Goal: Task Accomplishment & Management: Use online tool/utility

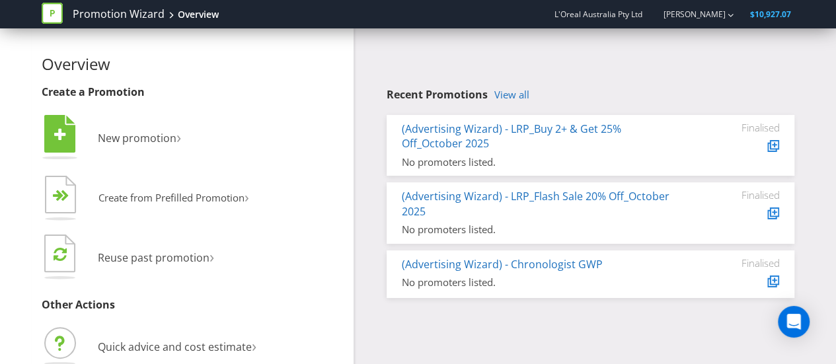
click at [210, 255] on span "›" at bounding box center [212, 256] width 5 height 22
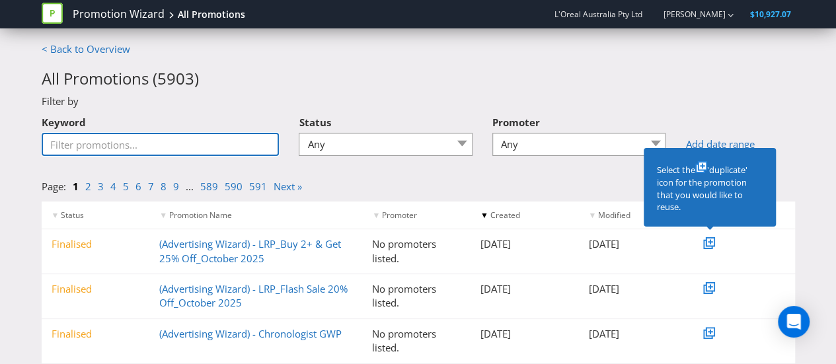
click at [190, 149] on input "Keyword" at bounding box center [161, 144] width 238 height 23
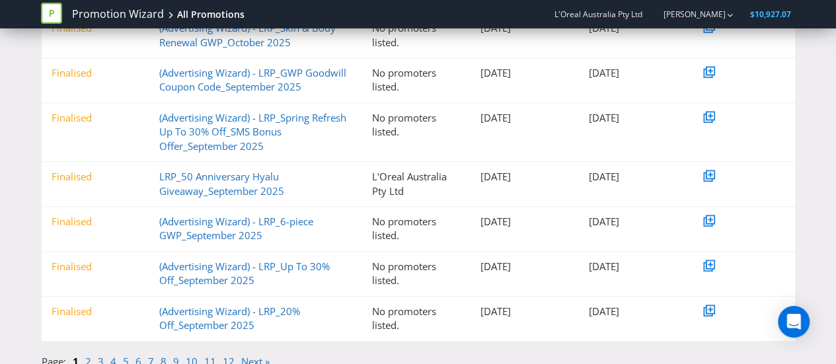
scroll to position [376, 0]
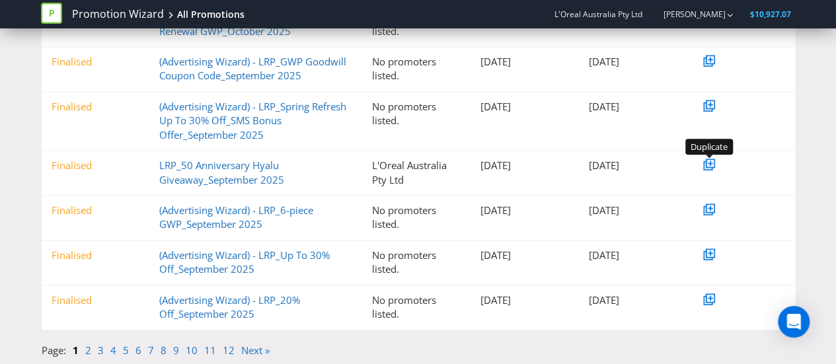
type input "lrp"
click at [705, 165] on icon at bounding box center [708, 166] width 7 height 7
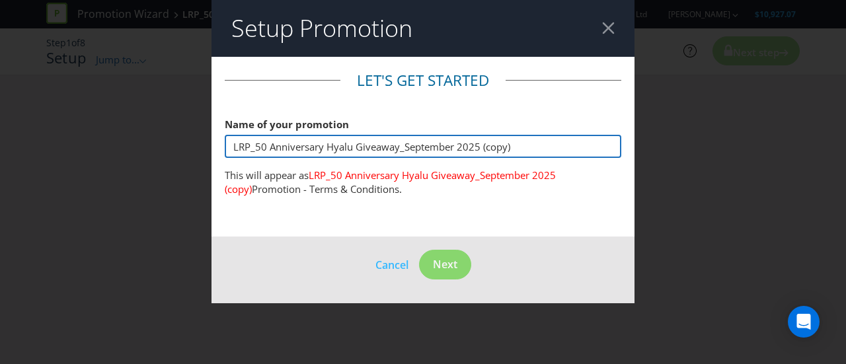
click at [349, 146] on input "LRP_50 Anniversary Hyalu Giveaway_September 2025 (copy)" at bounding box center [423, 146] width 397 height 23
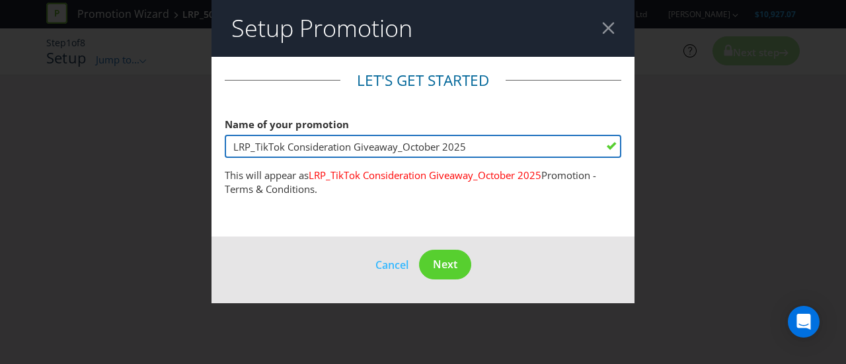
type input "LRP_TikTok Consideration Giveaway_October 2025"
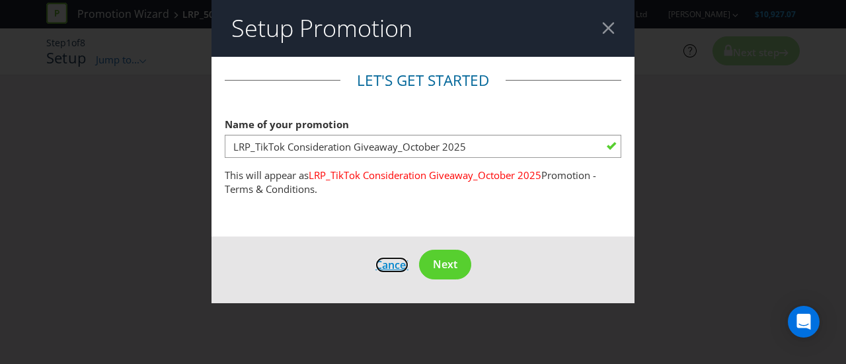
click at [378, 270] on span "Cancel" at bounding box center [391, 265] width 33 height 15
